Goal: Check status: Check status

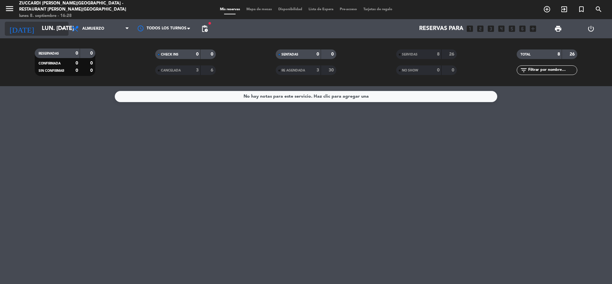
click at [66, 27] on icon "arrow_drop_down" at bounding box center [63, 29] width 8 height 8
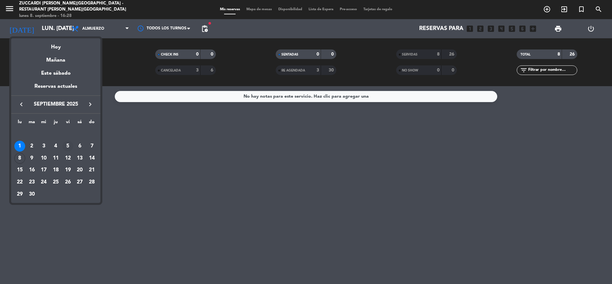
click at [66, 144] on div "5" at bounding box center [67, 145] width 11 height 11
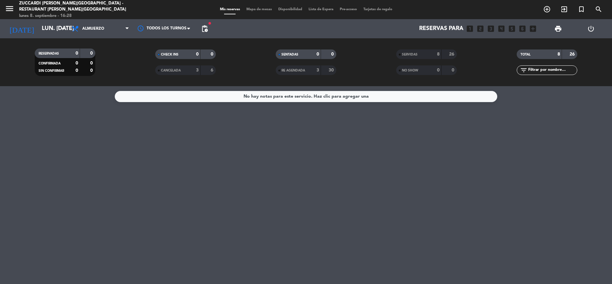
type input "vie. [DATE]"
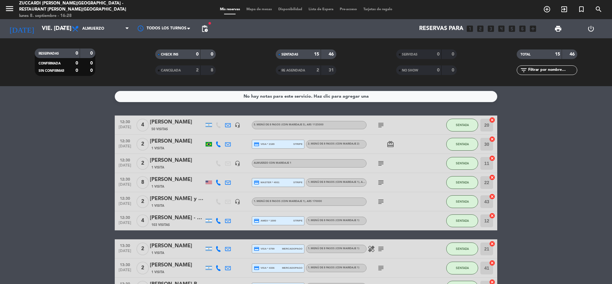
click at [284, 50] on div "SENTADAS 15 46" at bounding box center [306, 54] width 61 height 10
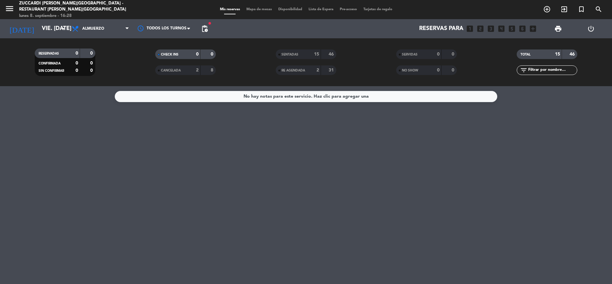
click at [296, 46] on div "SENTADAS 15 46 RE AGENDADA 2 31" at bounding box center [306, 62] width 120 height 35
click at [298, 55] on span "SENTADAS" at bounding box center [289, 54] width 17 height 3
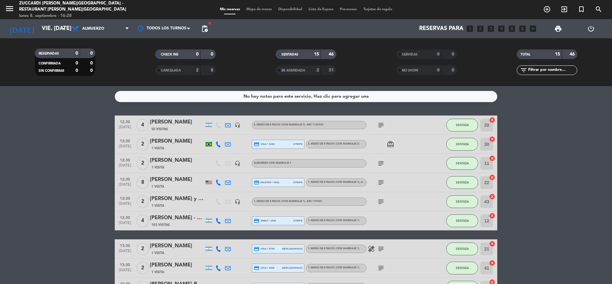
click at [181, 144] on div "[PERSON_NAME]" at bounding box center [177, 141] width 54 height 8
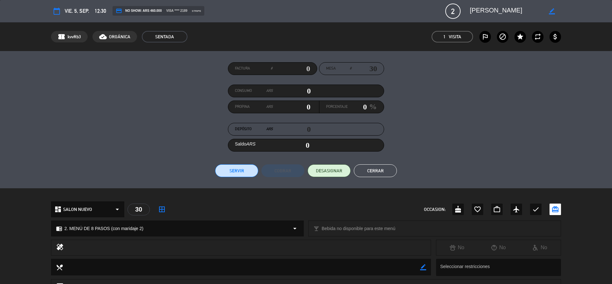
click at [375, 173] on button "Cerrar" at bounding box center [375, 170] width 43 height 13
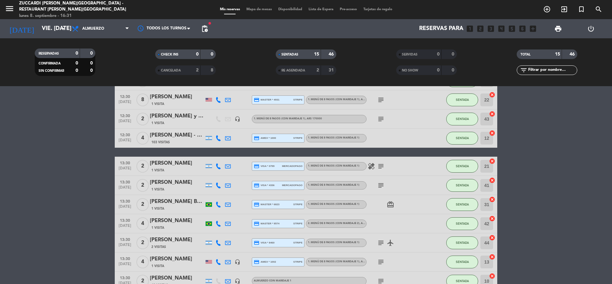
scroll to position [96, 0]
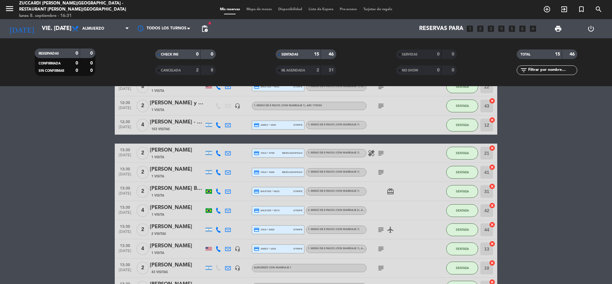
click at [174, 187] on div "[PERSON_NAME] Bazoni Silotti" at bounding box center [177, 188] width 54 height 8
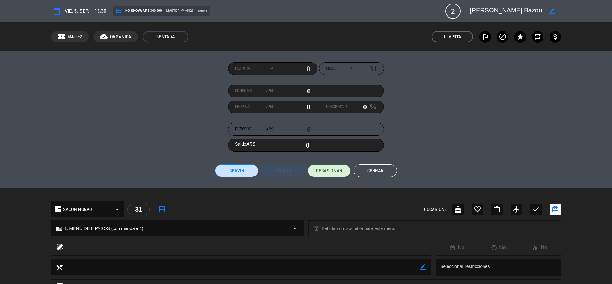
click at [383, 167] on button "Cerrar" at bounding box center [375, 170] width 43 height 13
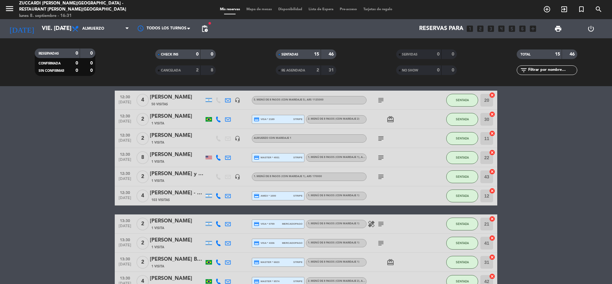
scroll to position [0, 0]
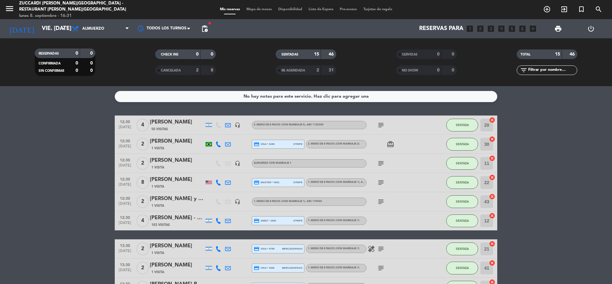
click at [156, 214] on div "[PERSON_NAME] - THE [PERSON_NAME]" at bounding box center [177, 217] width 54 height 8
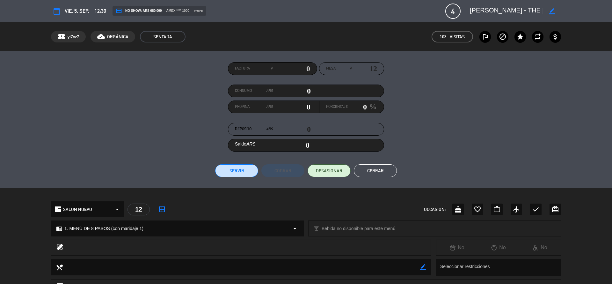
click at [376, 169] on button "Cerrar" at bounding box center [375, 170] width 43 height 13
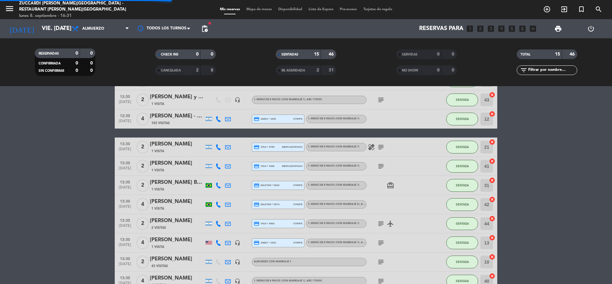
scroll to position [143, 0]
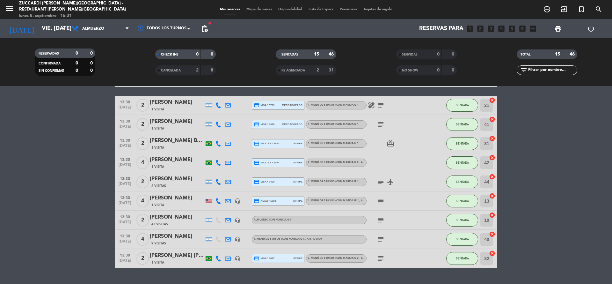
click at [164, 185] on span "2 Visitas" at bounding box center [158, 185] width 15 height 5
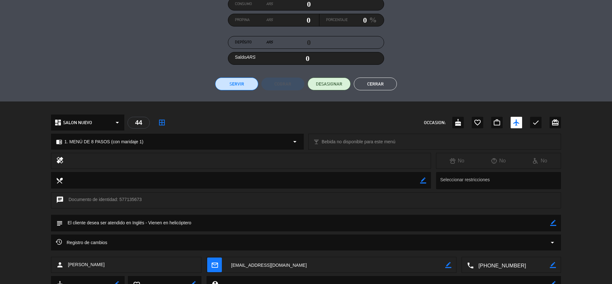
scroll to position [96, 0]
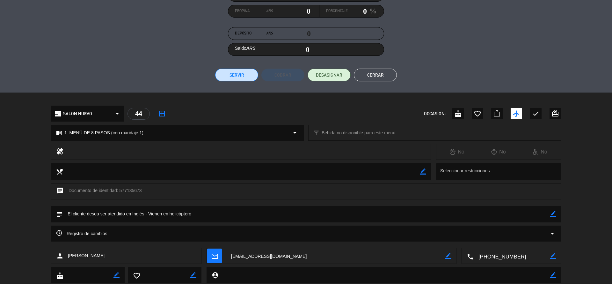
click at [373, 76] on button "Cerrar" at bounding box center [375, 74] width 43 height 13
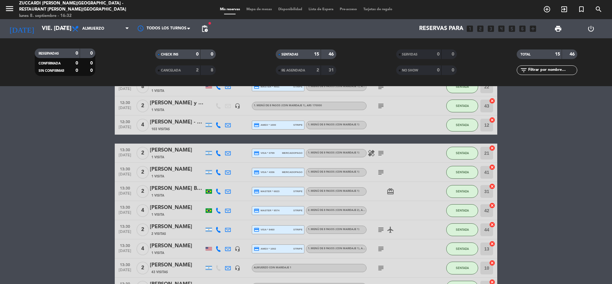
scroll to position [48, 0]
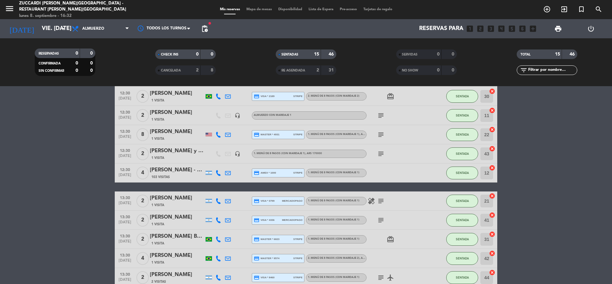
click at [174, 147] on div "[PERSON_NAME] y [PERSON_NAME]" at bounding box center [177, 151] width 54 height 8
